Goal: Task Accomplishment & Management: Complete application form

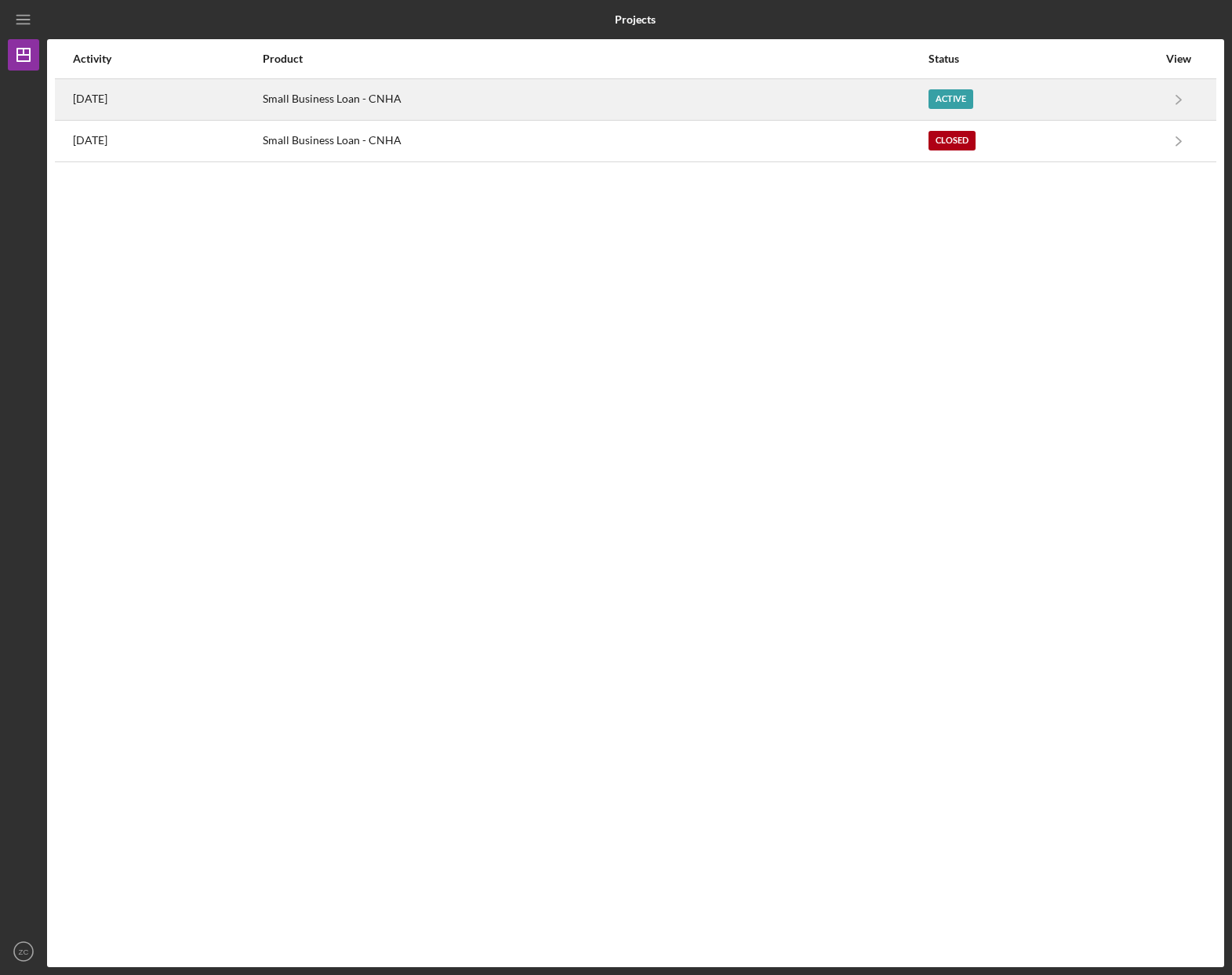
click at [606, 103] on div "Small Business Loan - CNHA" at bounding box center [595, 100] width 664 height 40
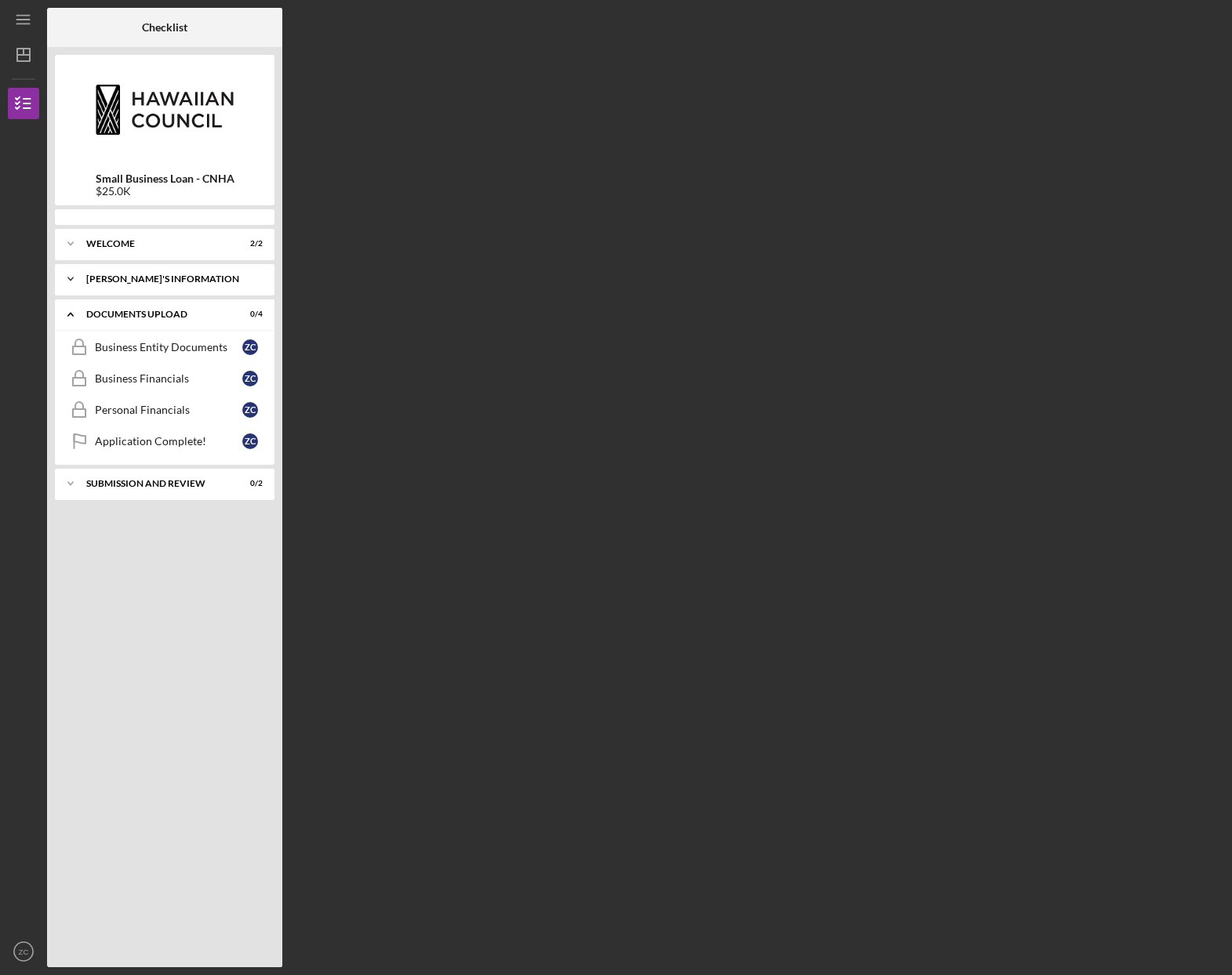
click at [185, 282] on div "[PERSON_NAME]'S INFORMATION" at bounding box center [170, 278] width 168 height 9
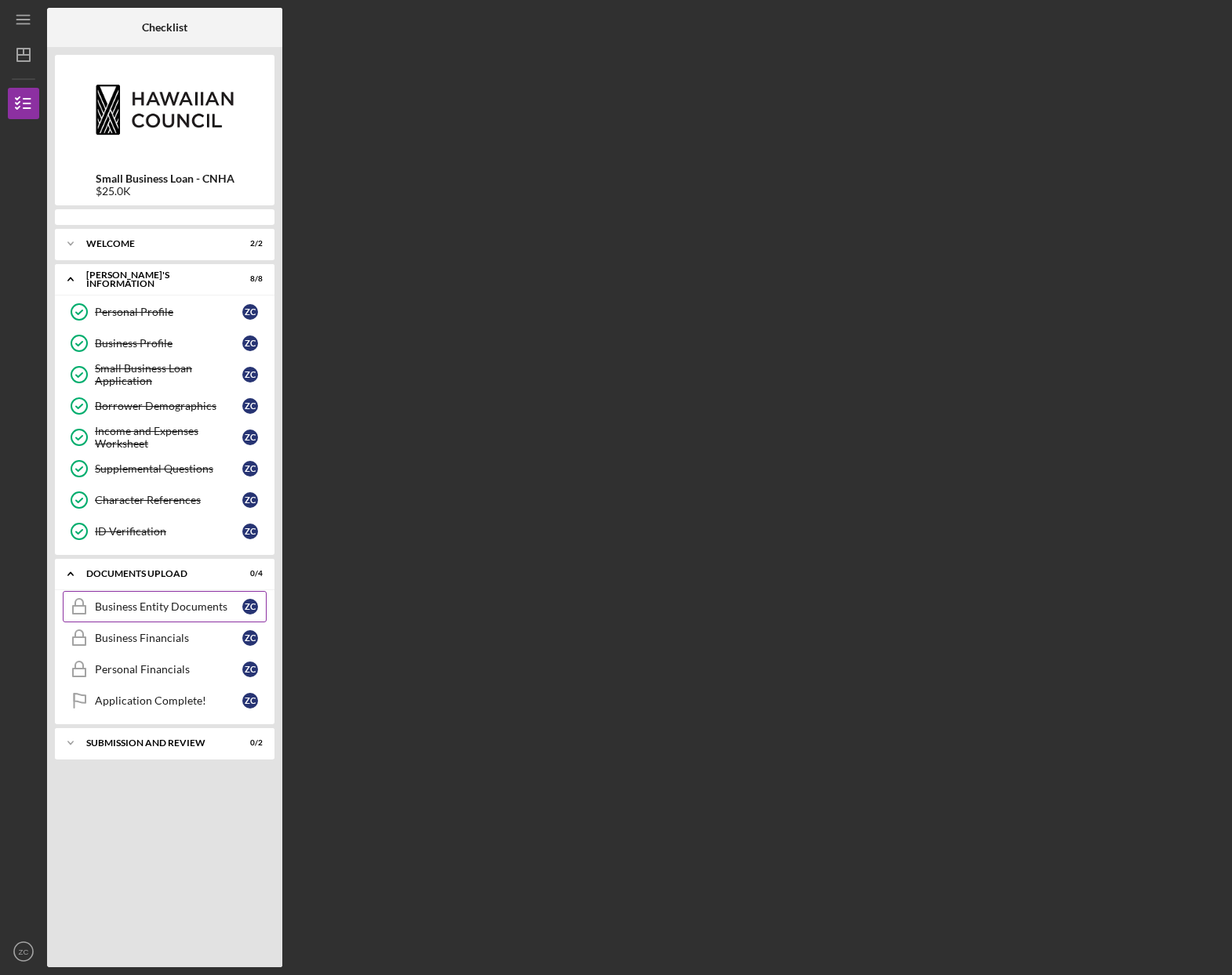
click at [177, 613] on link "Business Entity Documents Business Entity Documents Z C" at bounding box center [165, 606] width 204 height 32
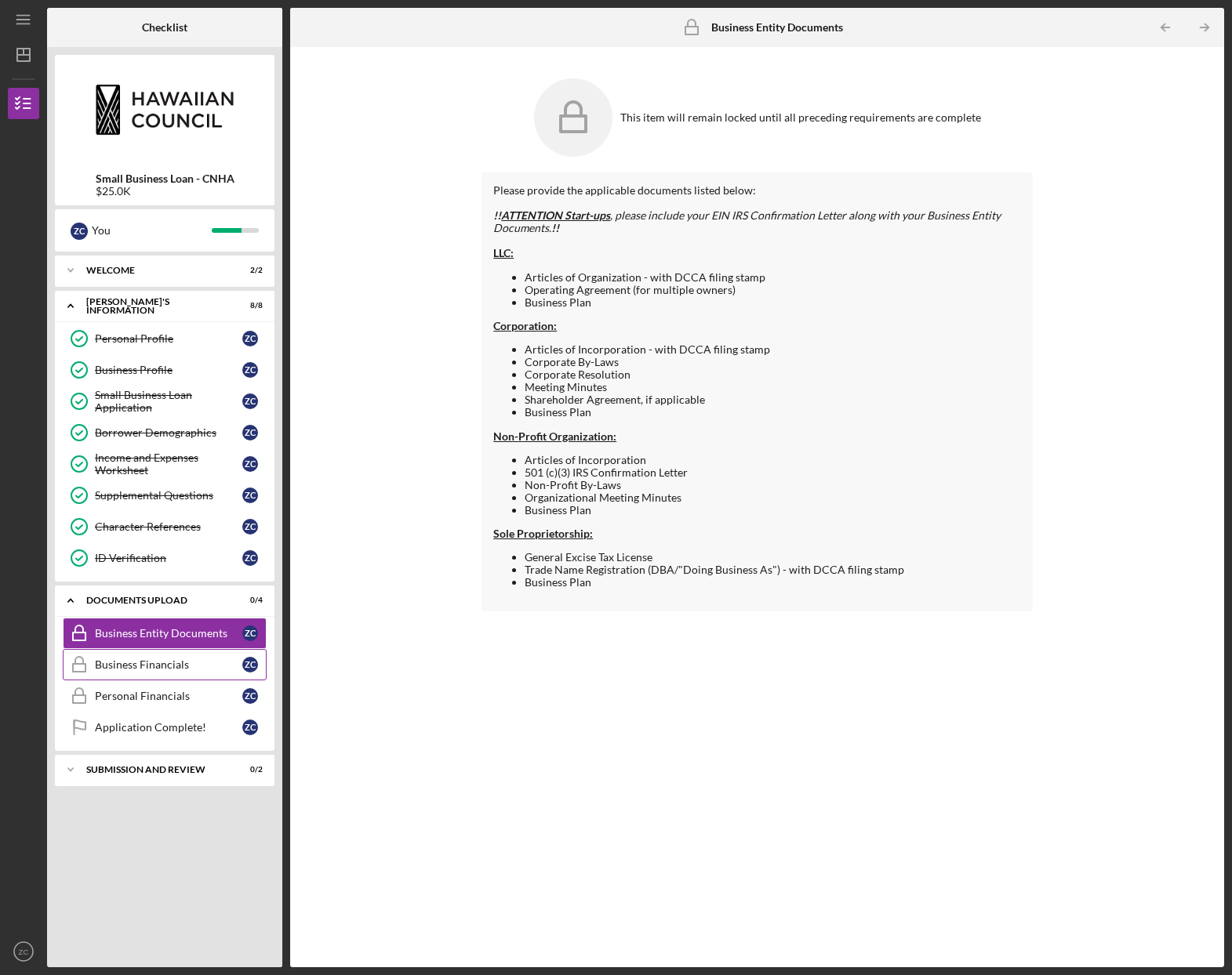
click at [156, 665] on div "Business Financials" at bounding box center [168, 664] width 148 height 13
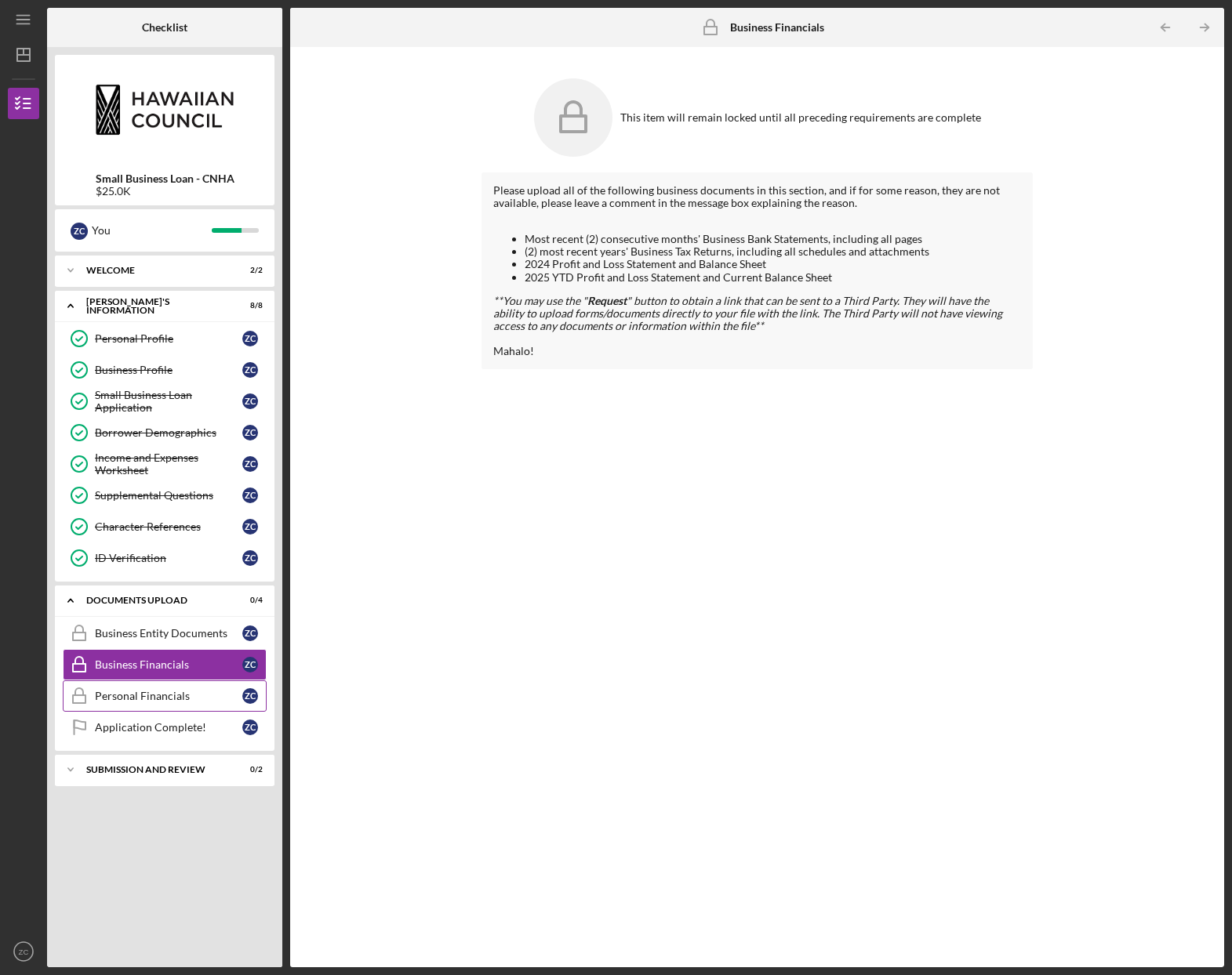
click at [155, 700] on div "Personal Financials" at bounding box center [168, 696] width 148 height 13
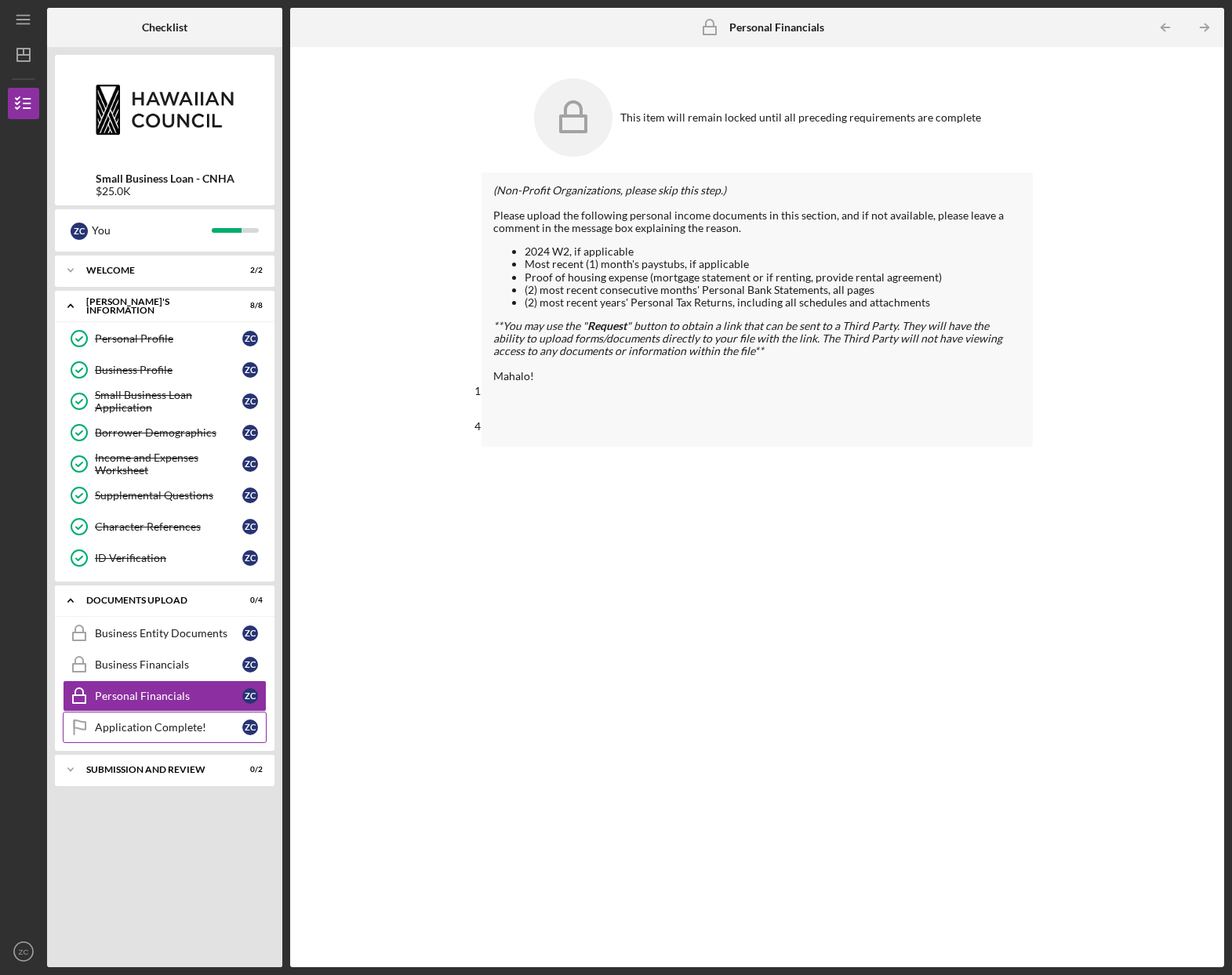
click at [164, 734] on link "Application Complete! Application Complete! Z C" at bounding box center [165, 727] width 204 height 32
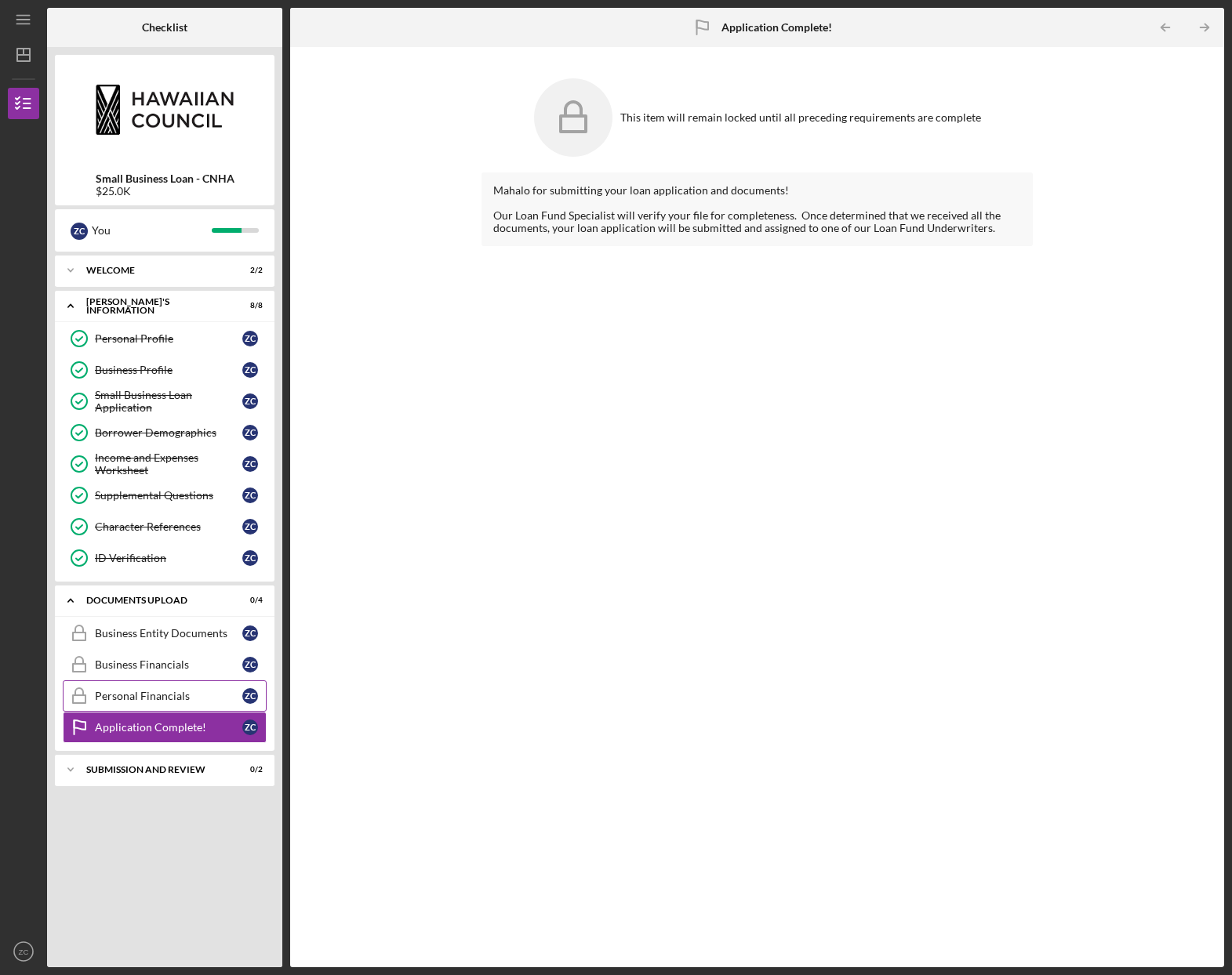
click at [173, 699] on div "Personal Financials" at bounding box center [168, 696] width 148 height 13
